Goal: Book appointment/travel/reservation

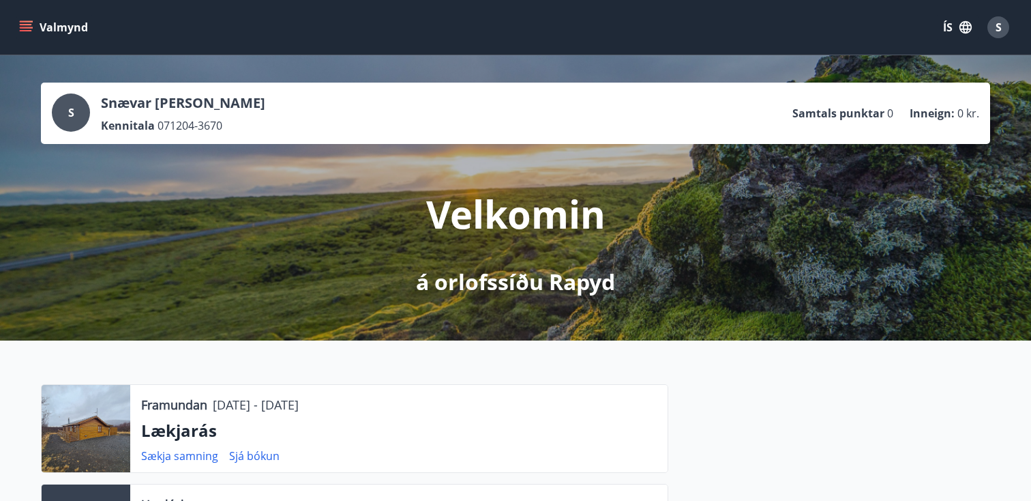
scroll to position [59, 0]
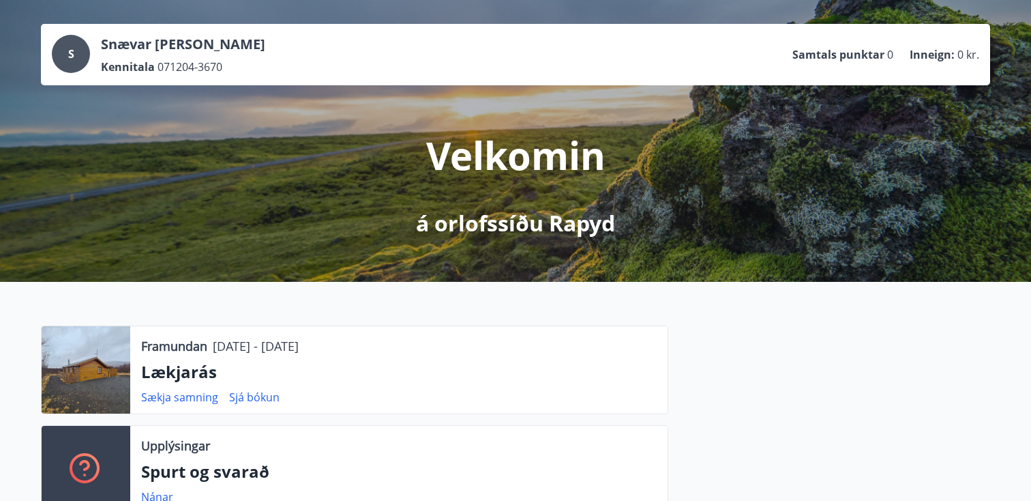
click at [103, 376] on div at bounding box center [86, 369] width 89 height 87
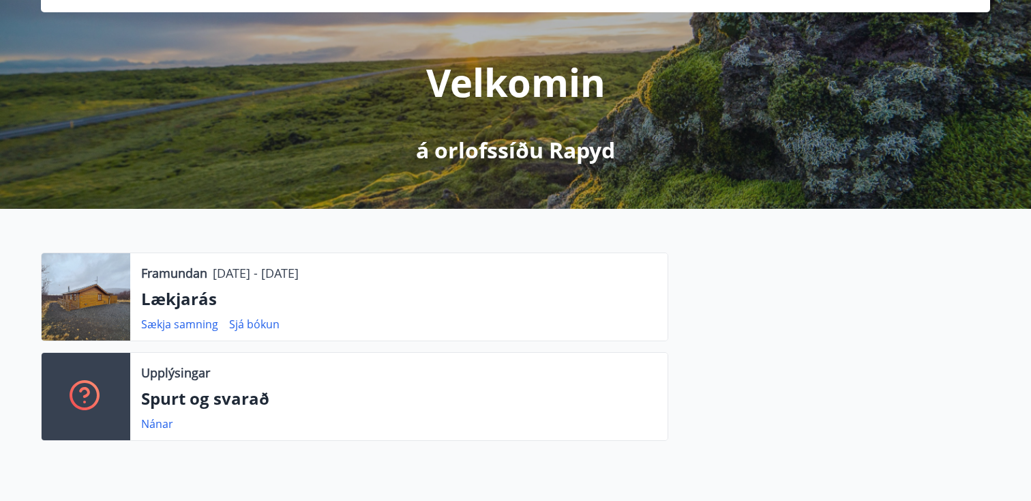
scroll to position [0, 0]
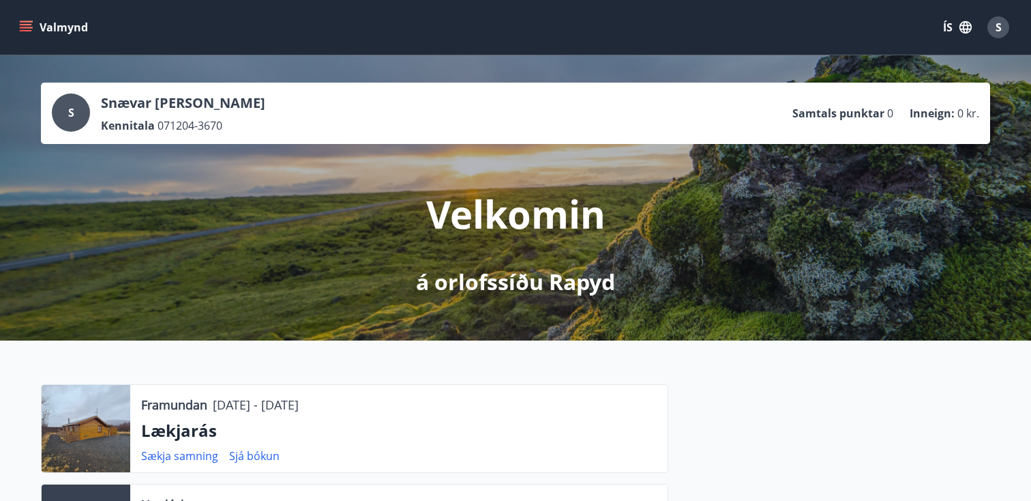
click at [16, 18] on button "Valmynd" at bounding box center [54, 27] width 77 height 25
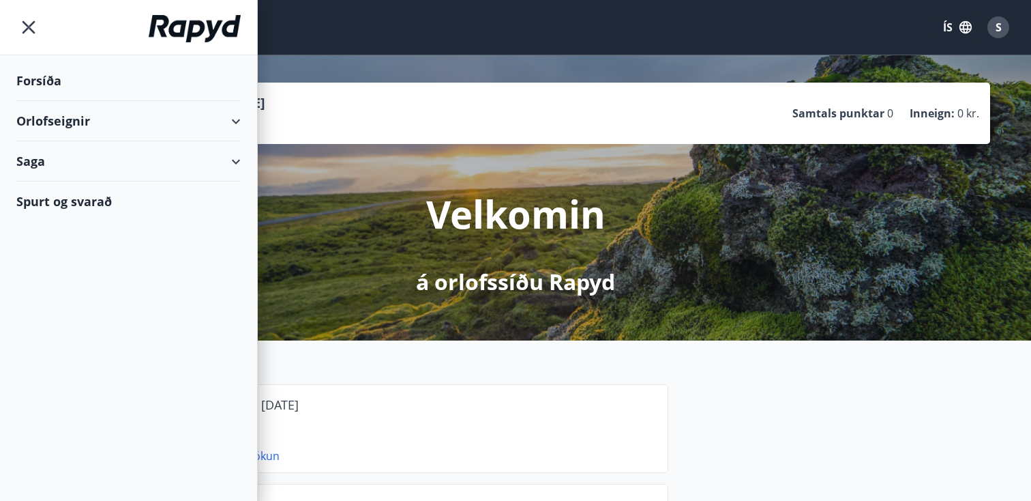
click at [57, 113] on div "Orlofseignir" at bounding box center [128, 121] width 224 height 40
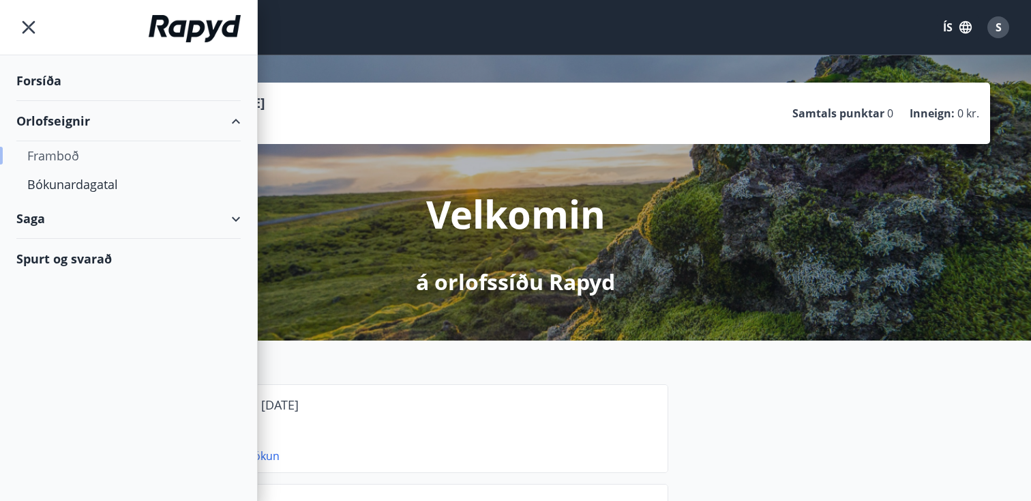
click at [57, 164] on div "Framboð" at bounding box center [128, 155] width 203 height 29
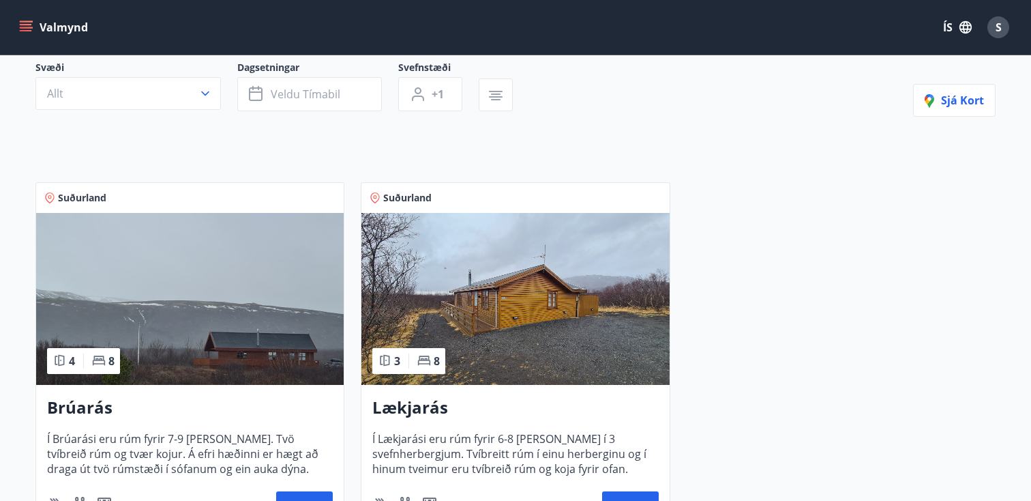
click at [497, 316] on img at bounding box center [515, 299] width 308 height 172
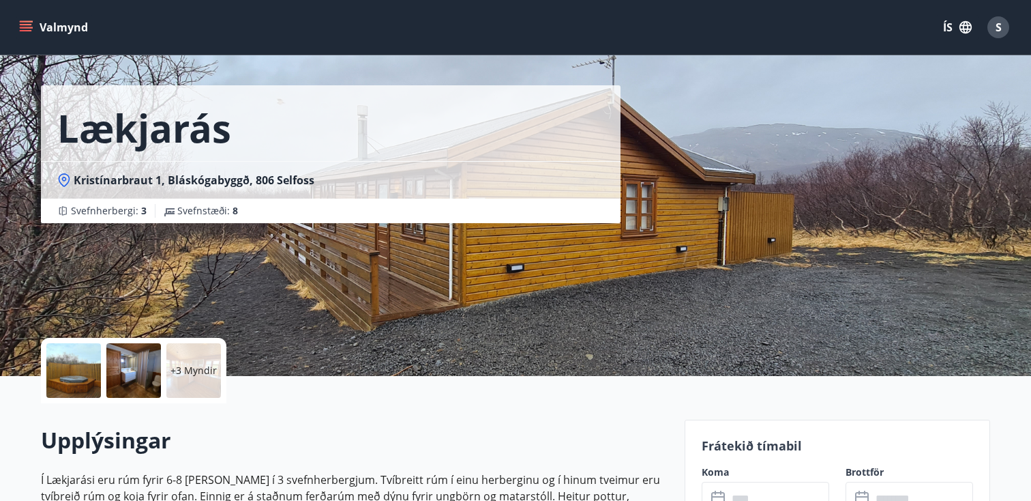
scroll to position [29, 0]
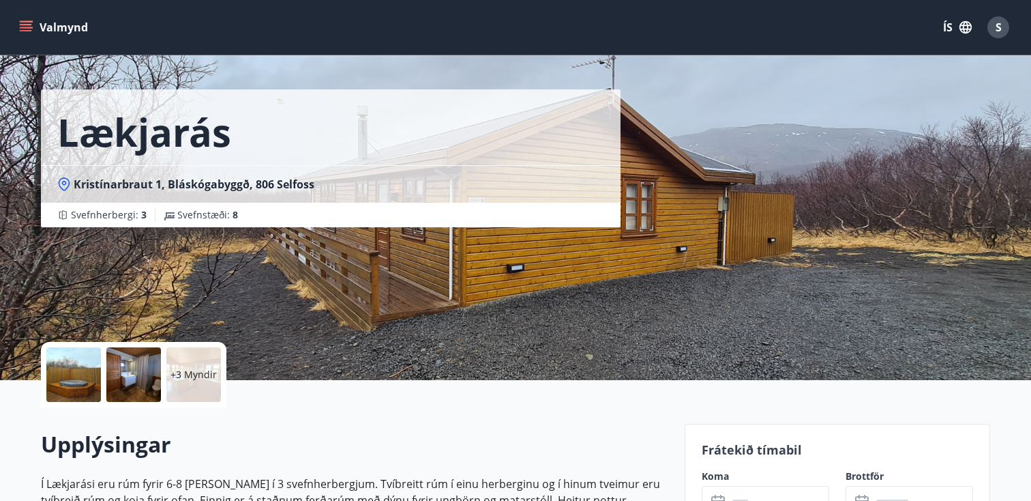
click at [209, 364] on div "+3 Myndir" at bounding box center [193, 374] width 55 height 55
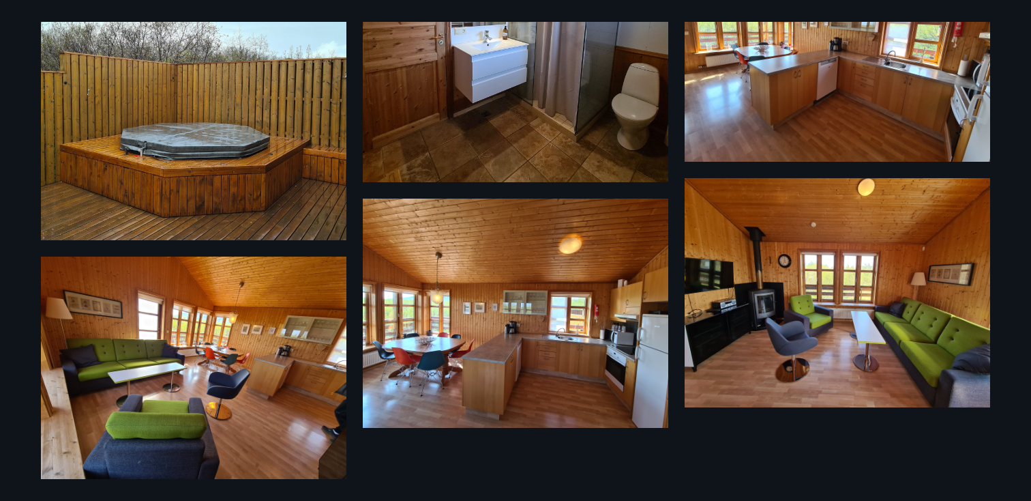
scroll to position [480, 0]
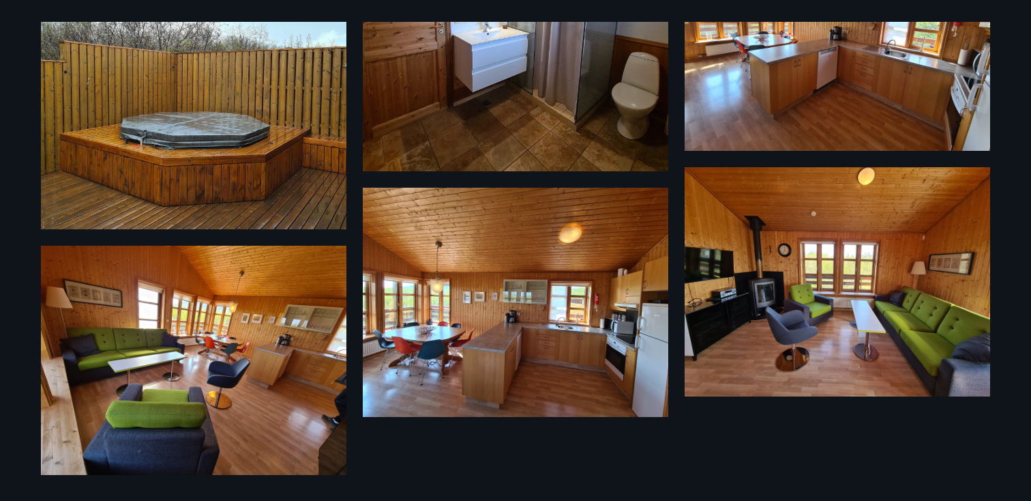
click at [705, 311] on img at bounding box center [838, 281] width 306 height 229
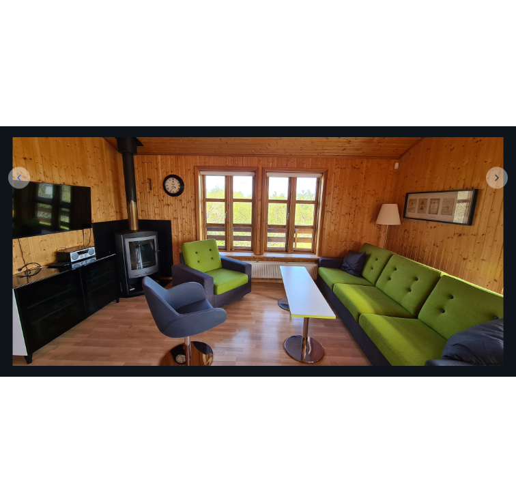
scroll to position [251, 0]
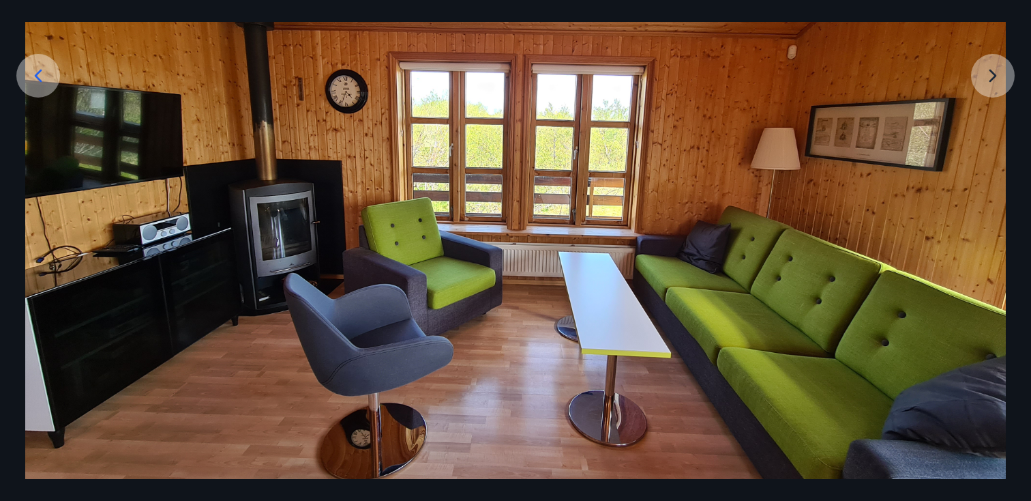
click at [45, 85] on icon at bounding box center [38, 76] width 22 height 22
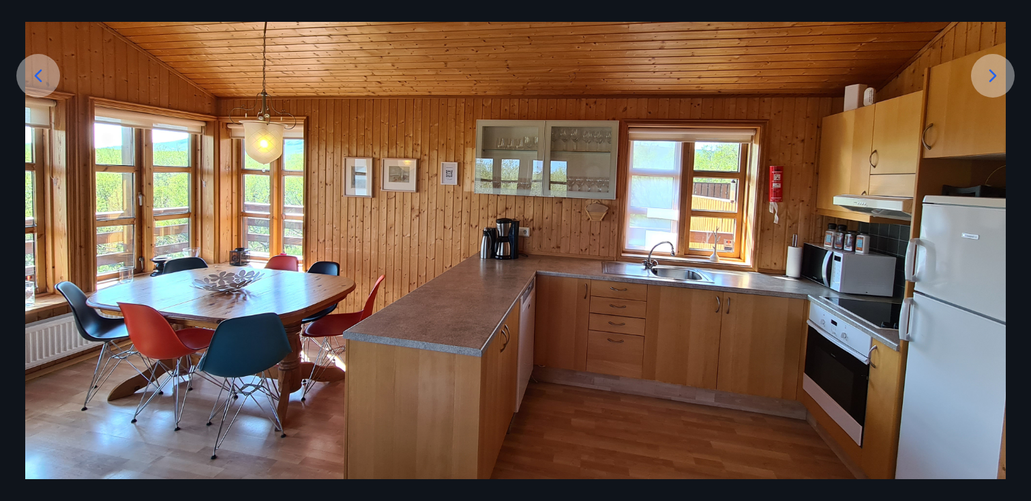
click at [45, 85] on icon at bounding box center [38, 76] width 22 height 22
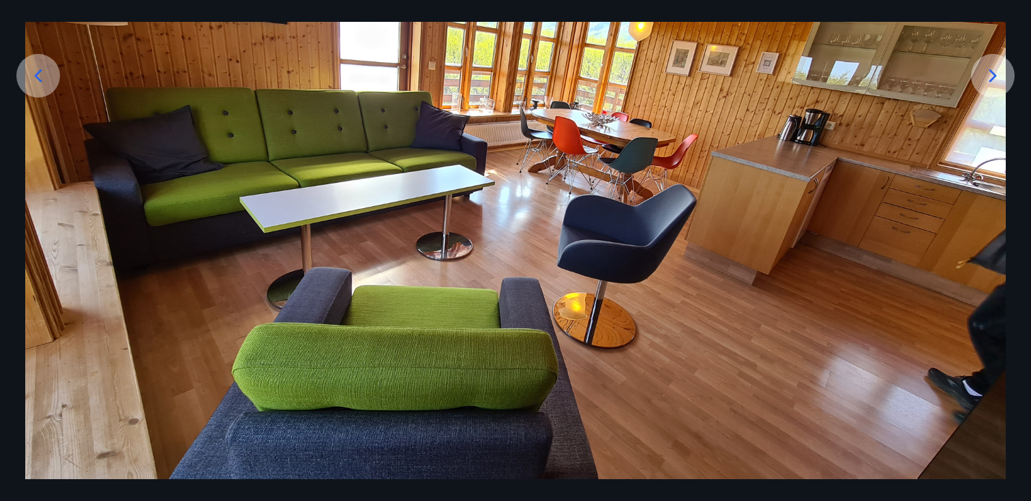
click at [45, 85] on icon at bounding box center [38, 76] width 22 height 22
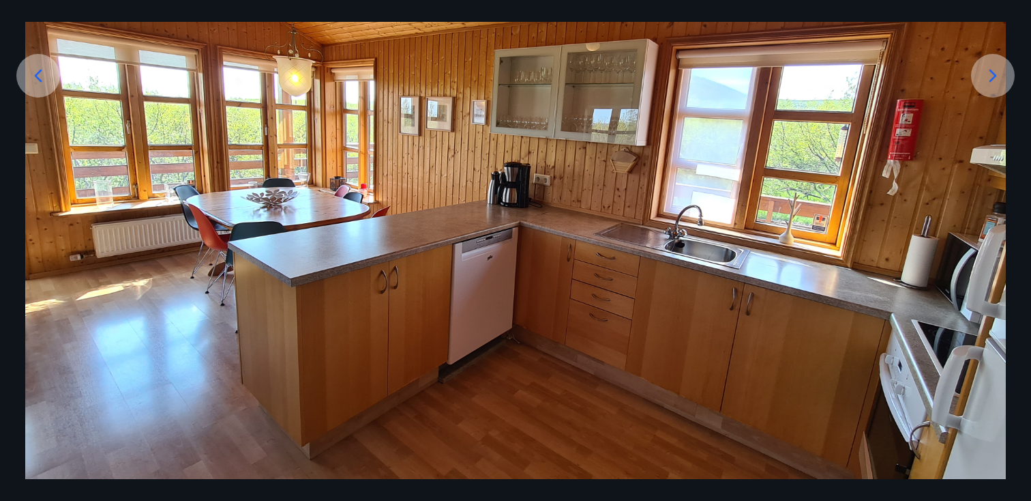
click at [45, 85] on icon at bounding box center [38, 76] width 22 height 22
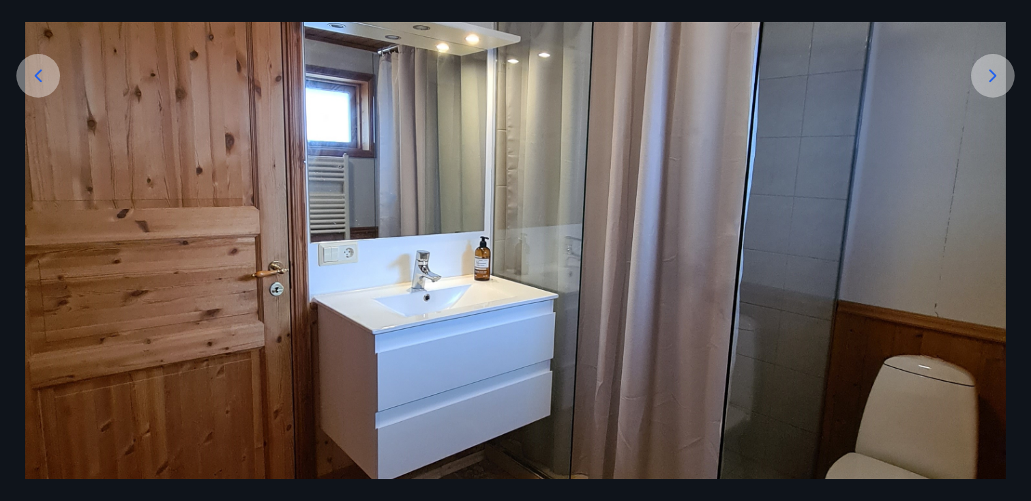
click at [45, 85] on icon at bounding box center [38, 76] width 22 height 22
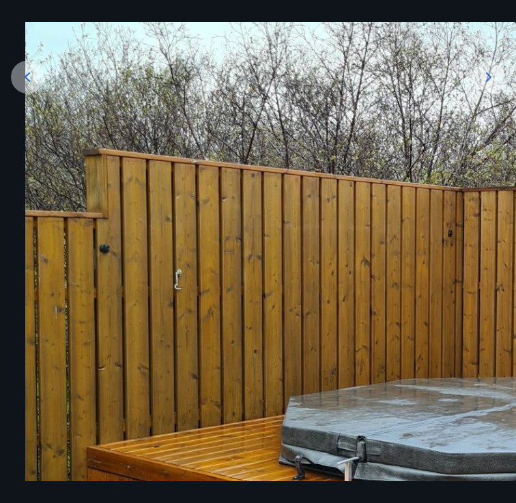
scroll to position [84, 0]
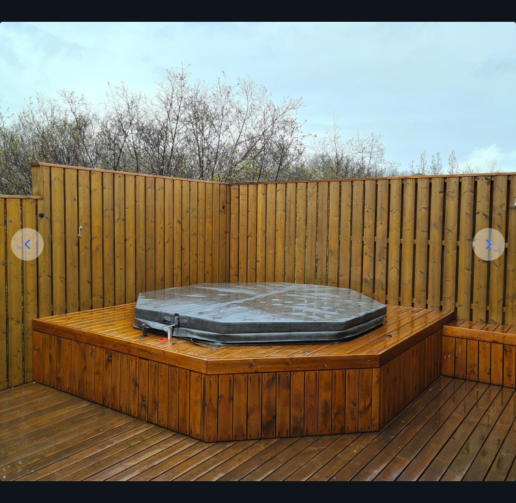
click at [386, 38] on img at bounding box center [258, 236] width 516 height 488
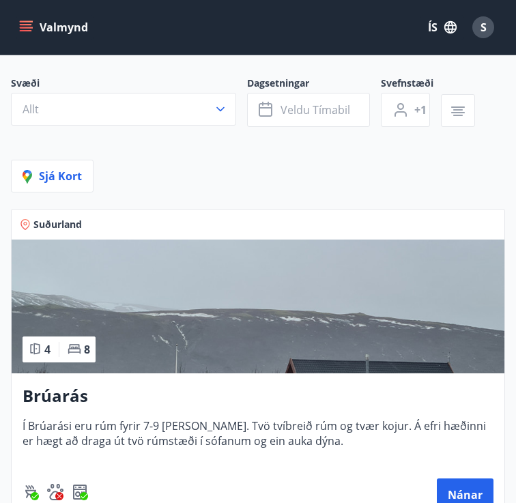
scroll to position [112, 0]
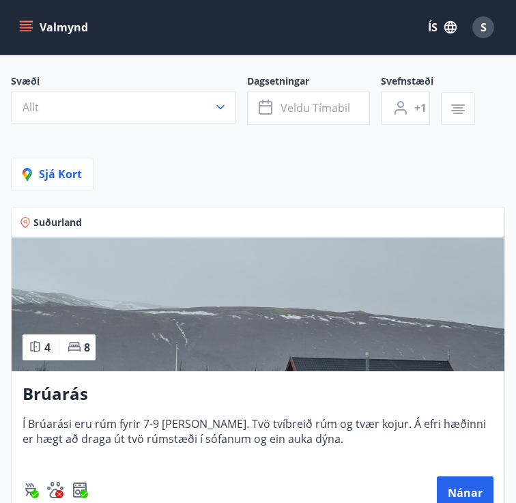
click at [21, 25] on icon "menu" at bounding box center [26, 24] width 12 height 1
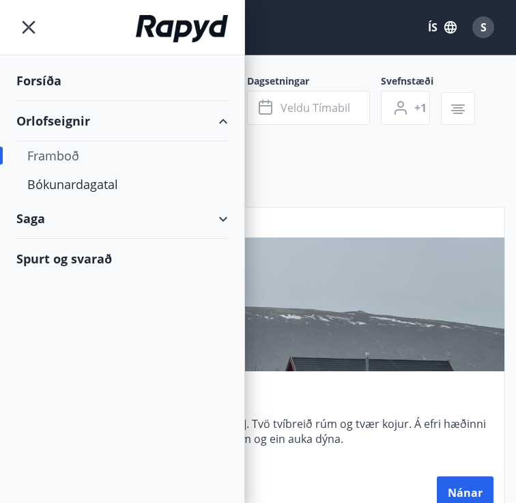
click at [42, 89] on div "Forsíða" at bounding box center [121, 81] width 211 height 40
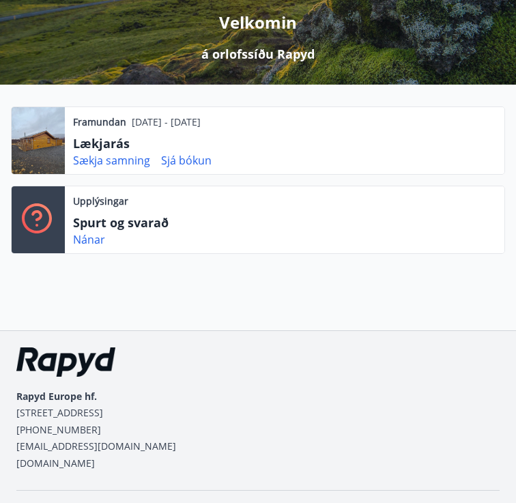
scroll to position [171, 0]
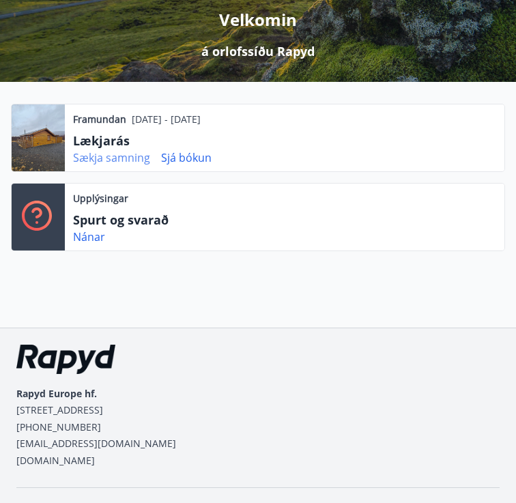
click at [108, 161] on link "Sækja samning" at bounding box center [111, 157] width 77 height 15
click at [89, 132] on p "Lækjarás" at bounding box center [141, 141] width 136 height 18
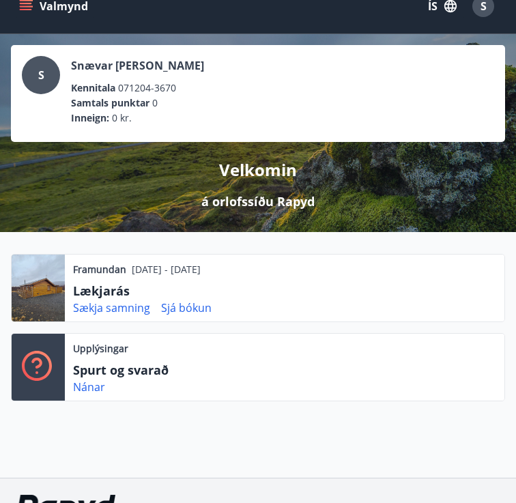
scroll to position [0, 0]
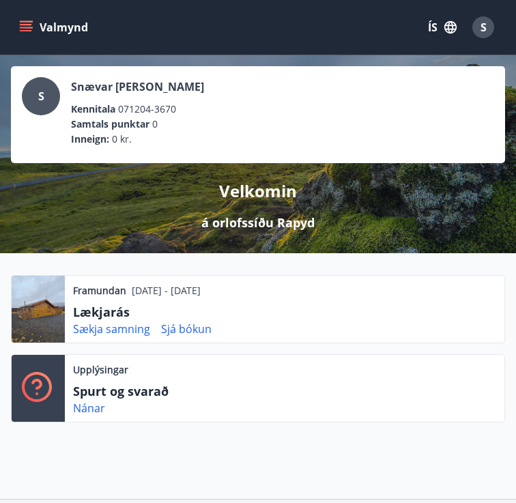
click at [24, 33] on icon "menu" at bounding box center [26, 27] width 14 height 14
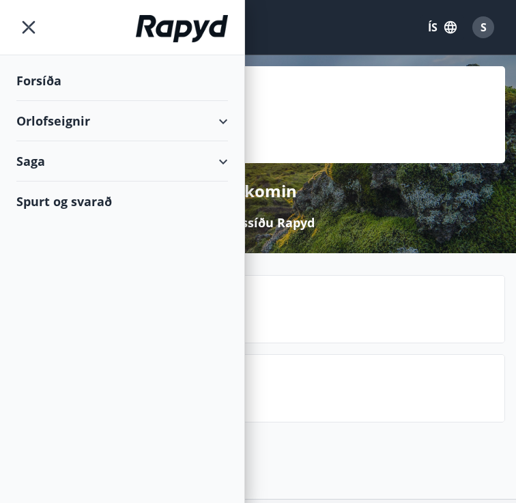
click at [32, 123] on div "Orlofseignir" at bounding box center [121, 121] width 211 height 40
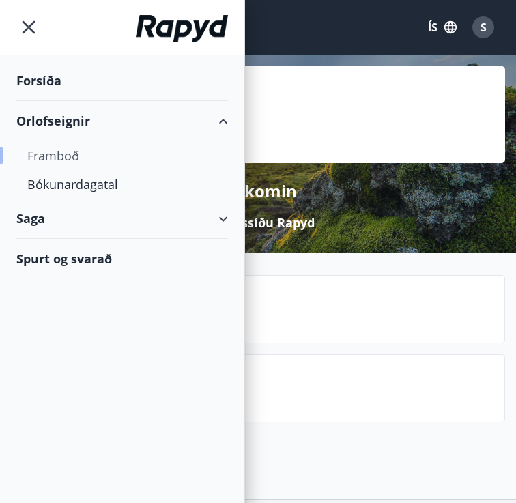
click at [34, 157] on div "Framboð" at bounding box center [122, 155] width 190 height 29
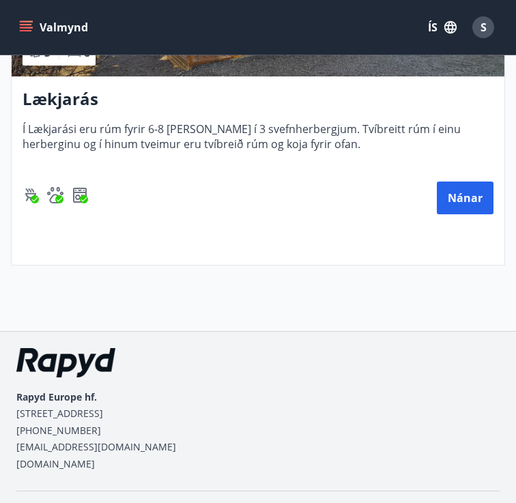
scroll to position [756, 0]
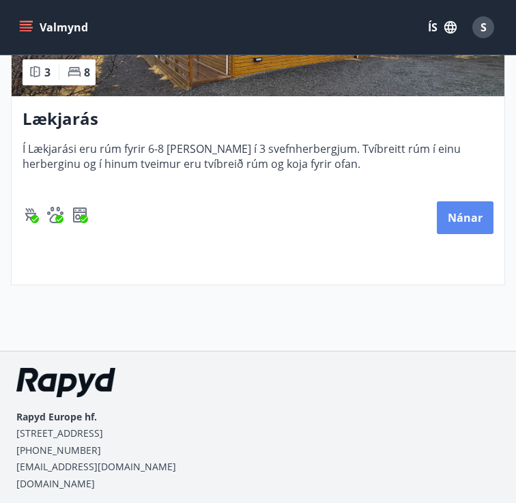
click at [447, 203] on button "Nánar" at bounding box center [464, 217] width 57 height 33
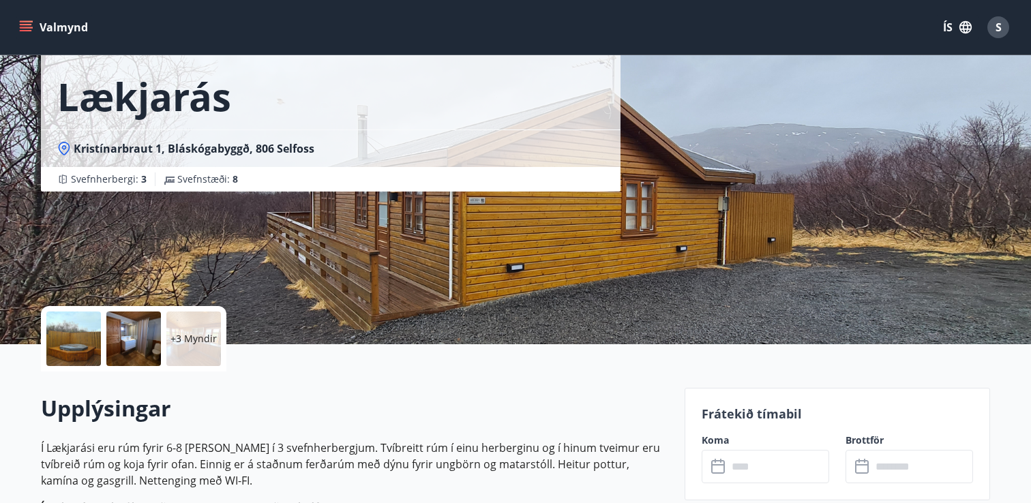
scroll to position [74, 0]
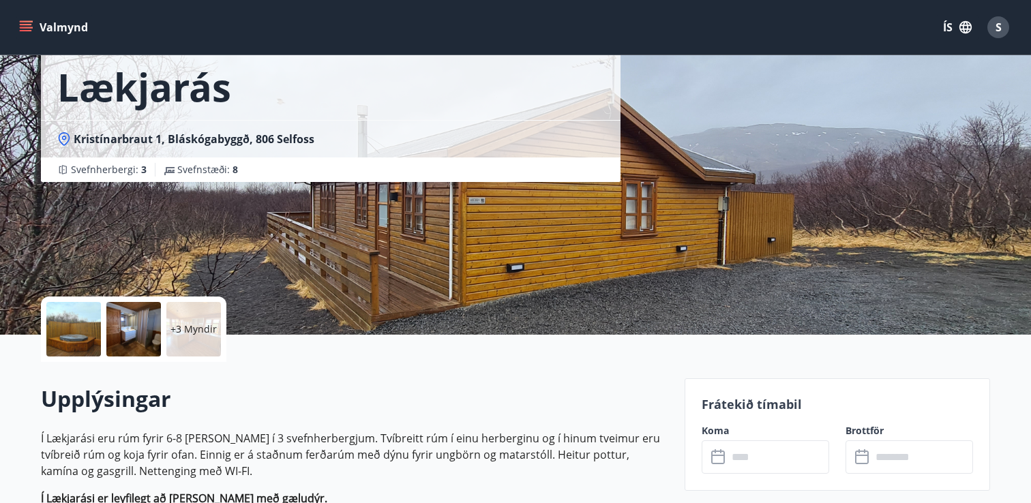
click at [72, 314] on div at bounding box center [73, 329] width 55 height 55
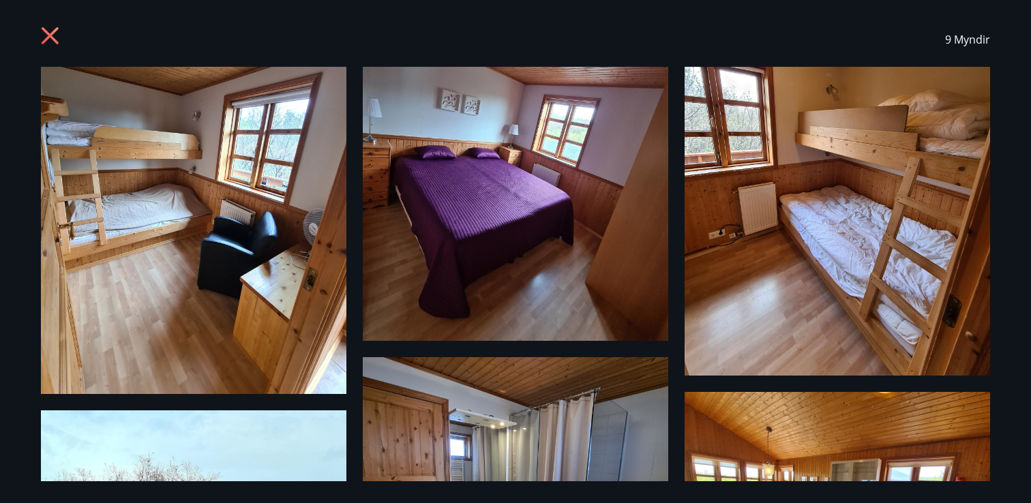
scroll to position [15, 0]
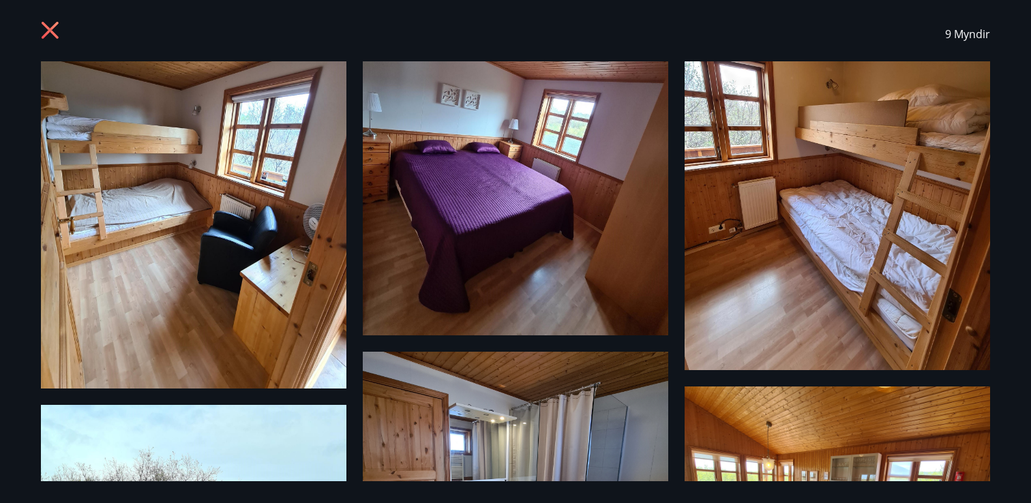
click at [100, 257] on img at bounding box center [194, 224] width 306 height 327
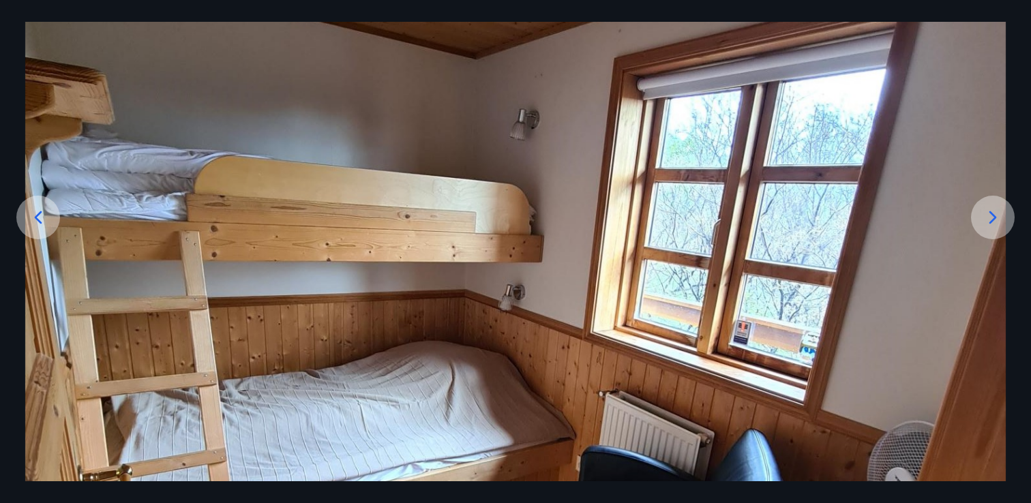
scroll to position [125, 0]
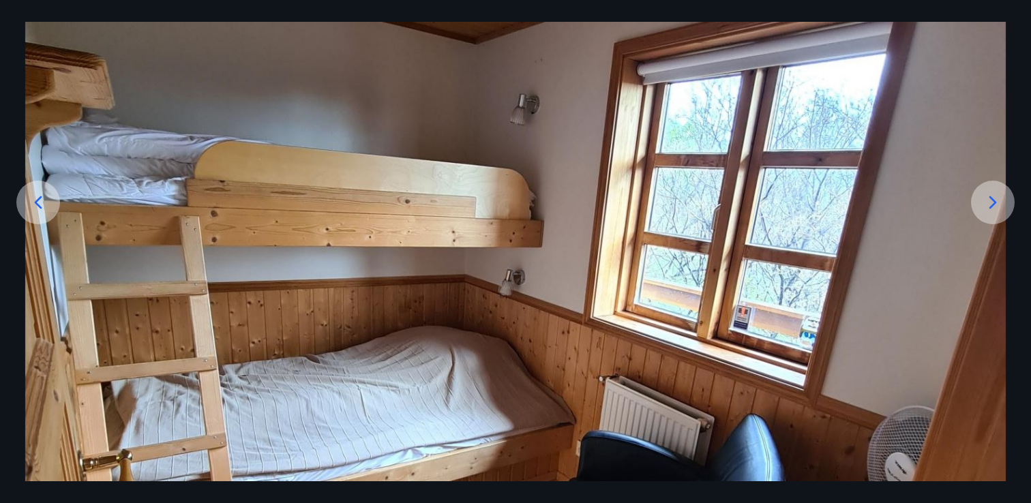
click at [990, 199] on icon at bounding box center [993, 203] width 22 height 22
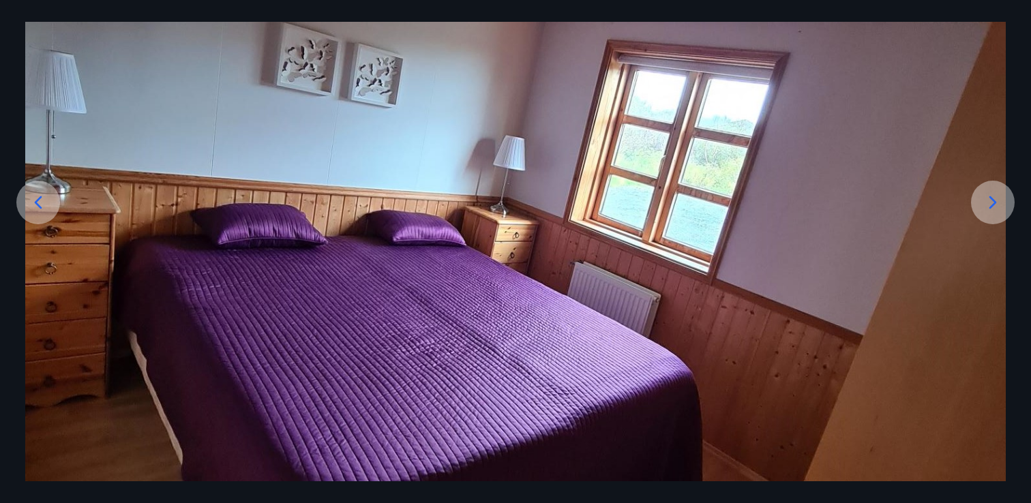
click at [990, 199] on icon at bounding box center [993, 203] width 22 height 22
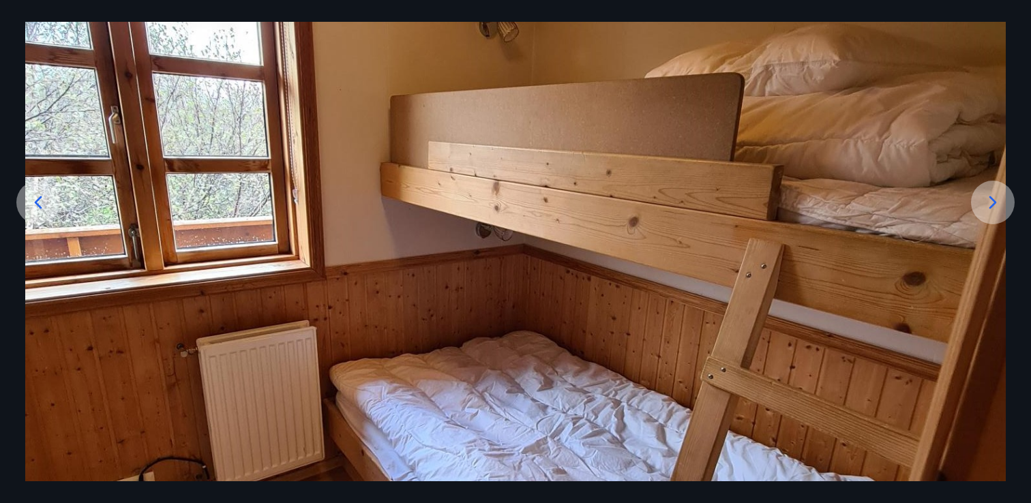
click at [990, 199] on icon at bounding box center [993, 203] width 22 height 22
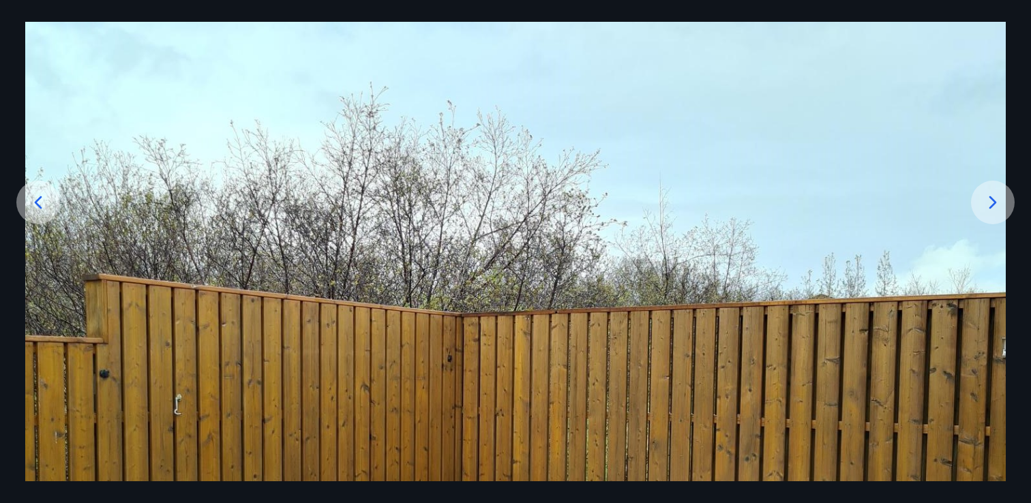
drag, startPoint x: 990, startPoint y: 199, endPoint x: 981, endPoint y: 211, distance: 14.6
click at [989, 200] on icon at bounding box center [993, 203] width 22 height 22
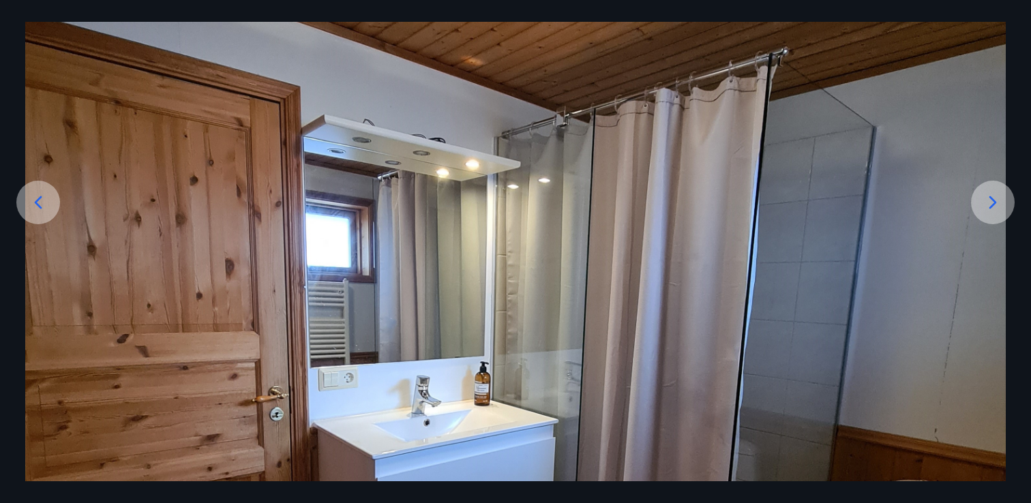
click at [25, 219] on div at bounding box center [38, 203] width 44 height 44
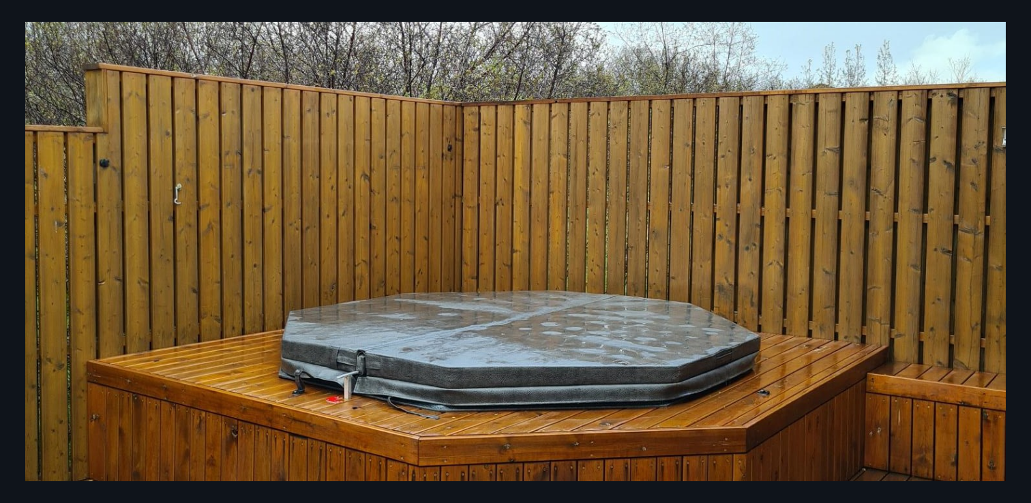
scroll to position [312, 0]
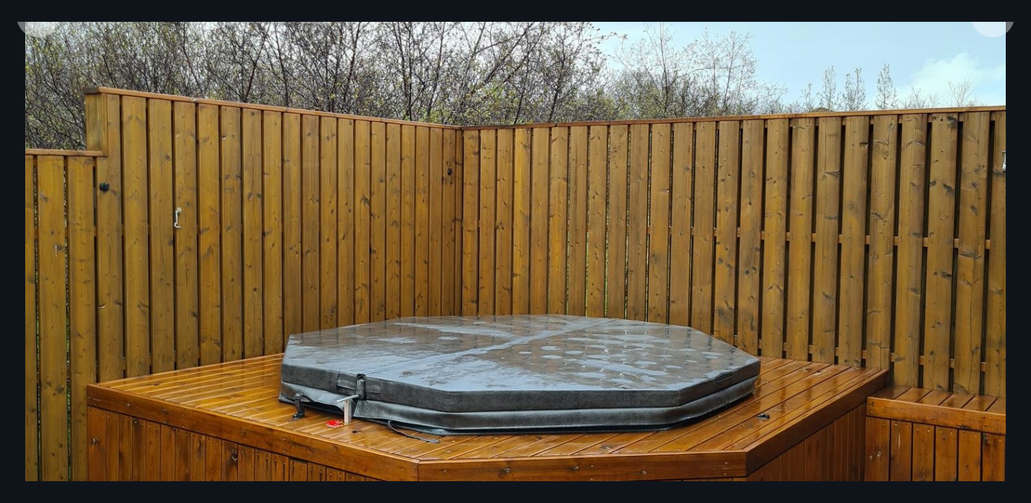
click at [987, 27] on div at bounding box center [993, 16] width 44 height 44
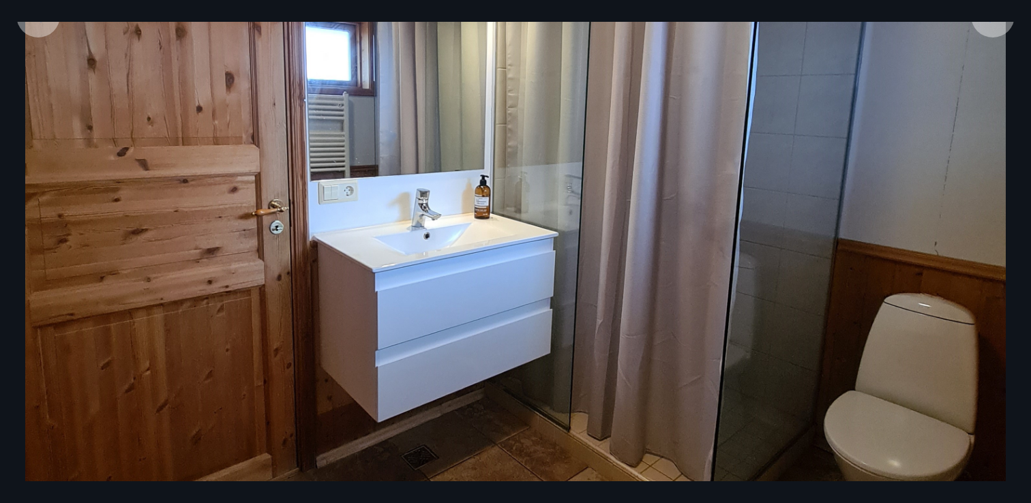
click at [987, 27] on div at bounding box center [993, 16] width 44 height 44
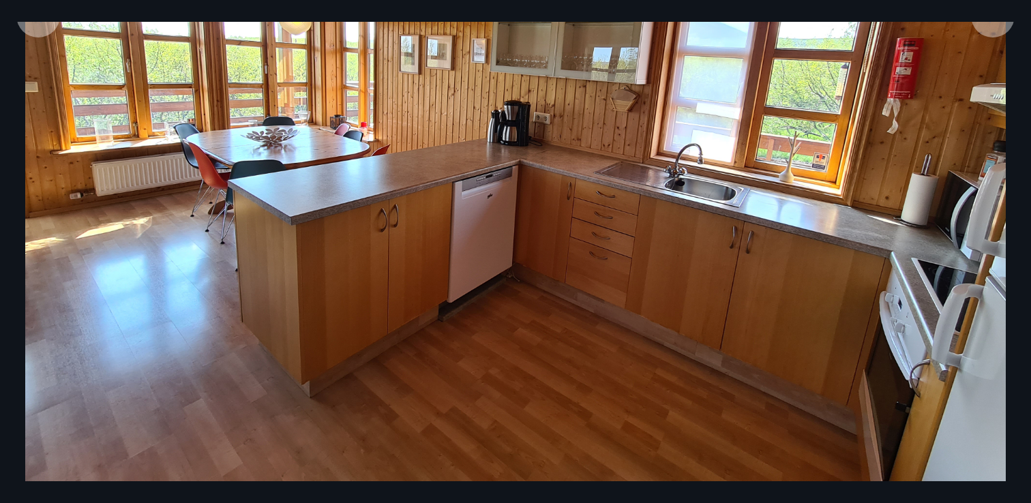
click at [987, 27] on div at bounding box center [993, 16] width 44 height 44
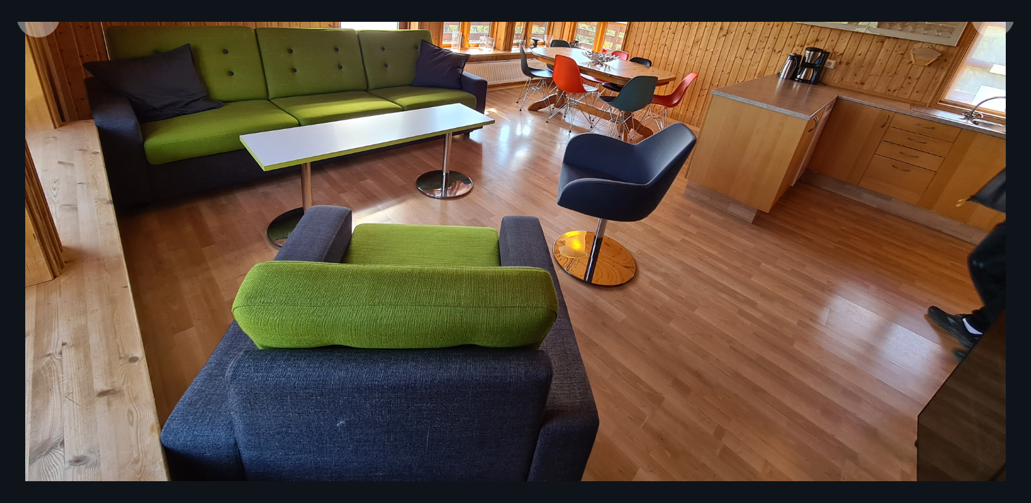
scroll to position [296, 0]
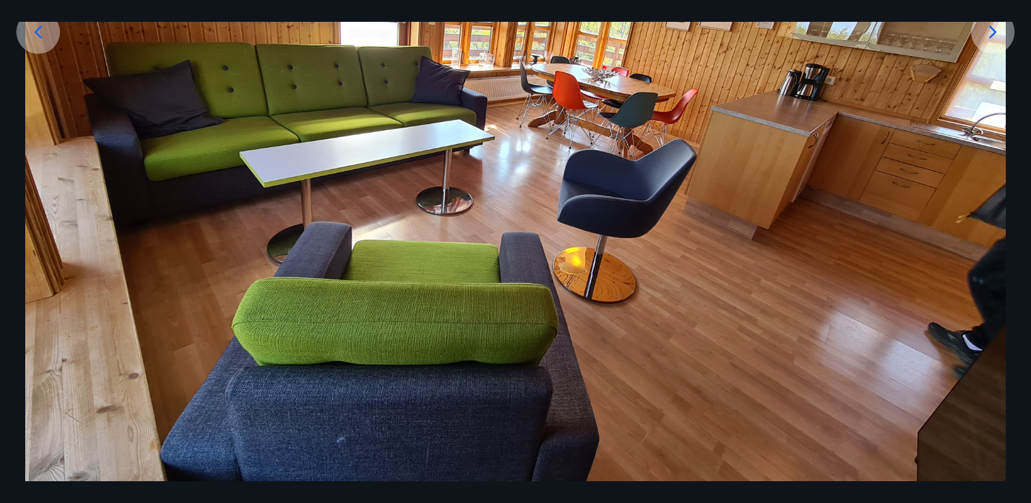
click at [987, 27] on icon at bounding box center [993, 32] width 22 height 22
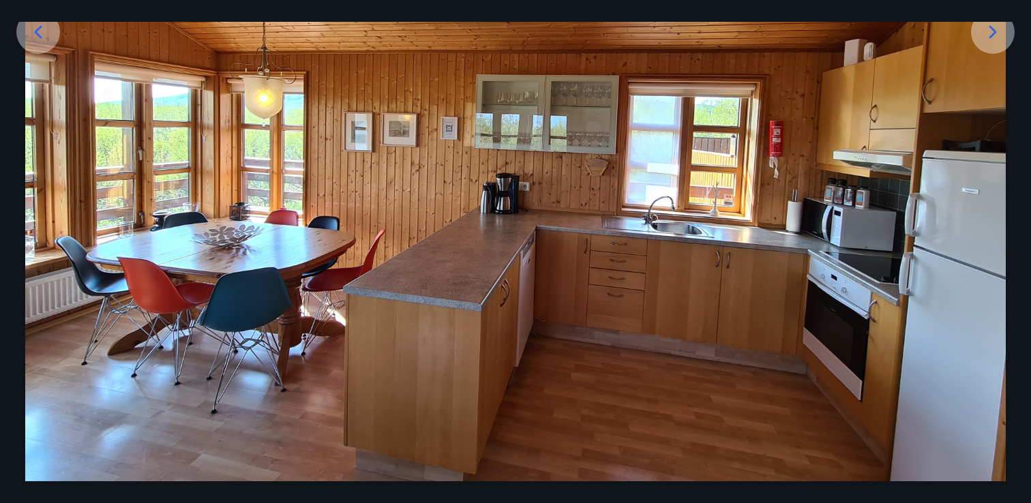
click at [987, 27] on icon at bounding box center [993, 32] width 22 height 22
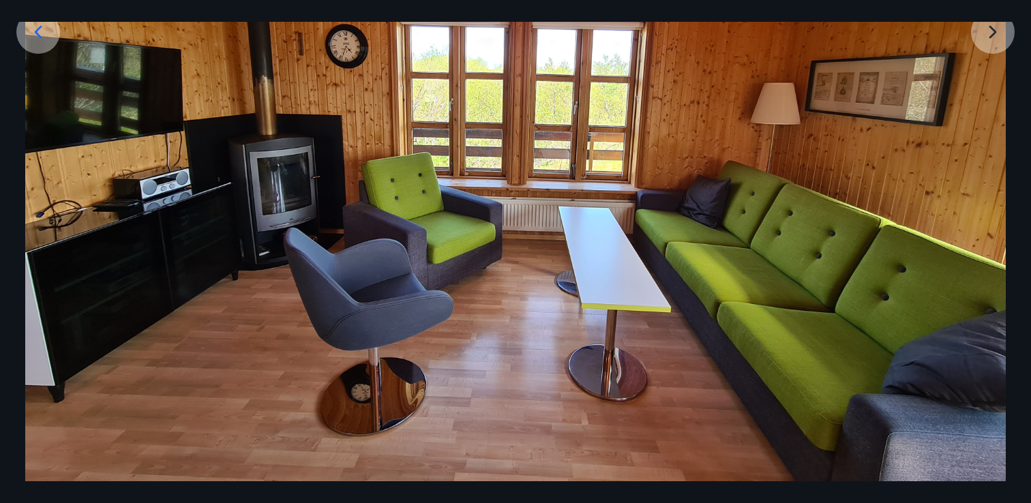
click at [987, 27] on img at bounding box center [515, 148] width 981 height 736
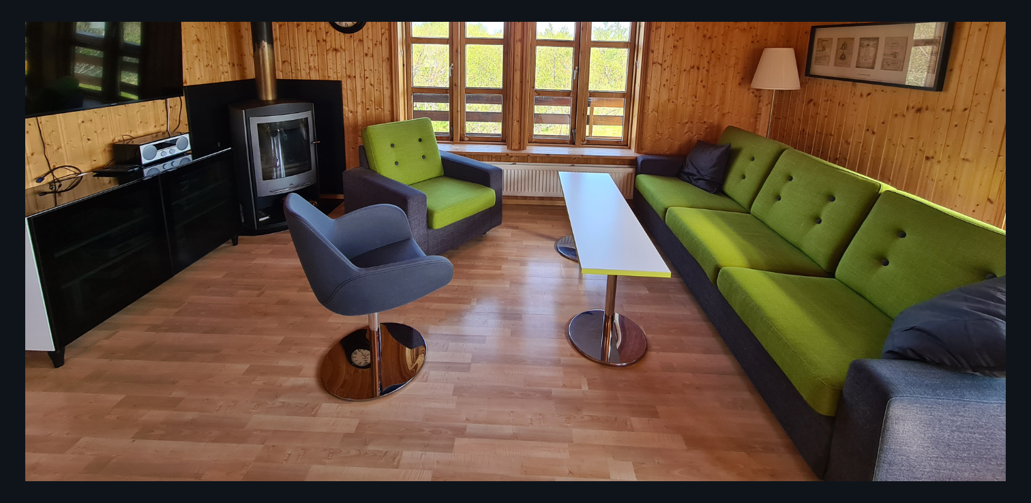
scroll to position [0, 0]
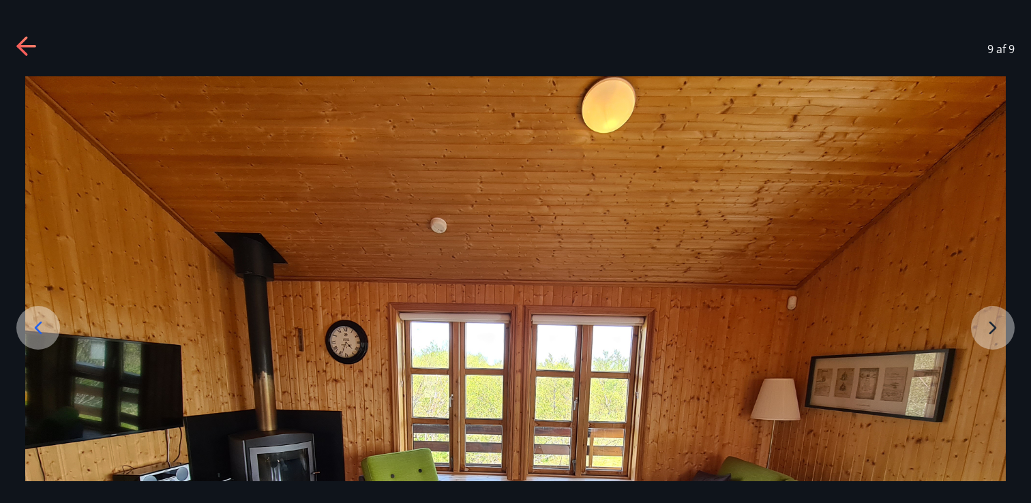
click at [27, 35] on div "9 af 9" at bounding box center [515, 49] width 1031 height 55
click at [33, 50] on icon at bounding box center [27, 47] width 22 height 22
